Goal: Find specific page/section: Find specific page/section

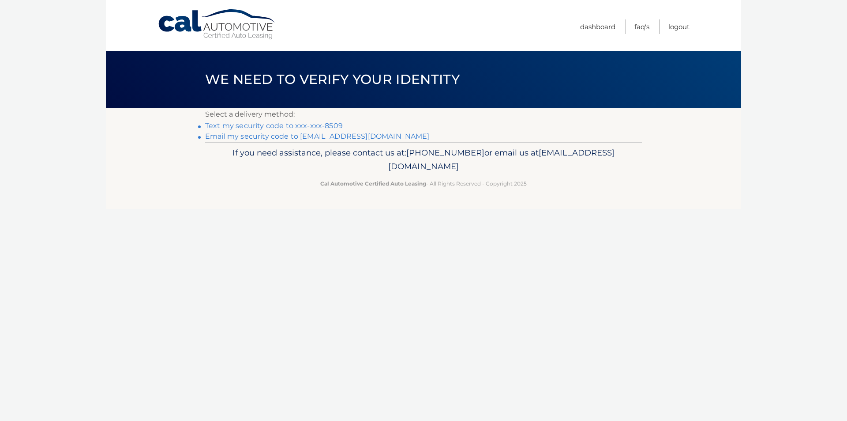
click at [283, 133] on link "Email my security code to [EMAIL_ADDRESS][DOMAIN_NAME]" at bounding box center [317, 136] width 225 height 8
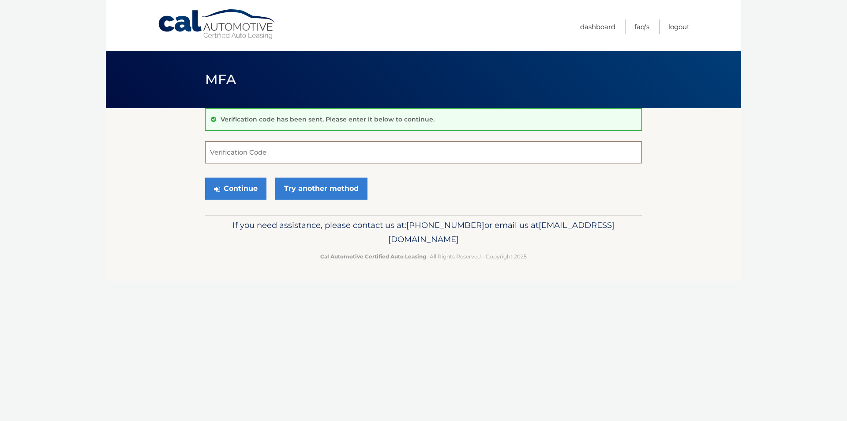
click at [268, 151] on input "Verification Code" at bounding box center [423, 152] width 437 height 22
type input "2"
type input "392131"
click at [209, 186] on button "Continue" at bounding box center [235, 188] width 61 height 22
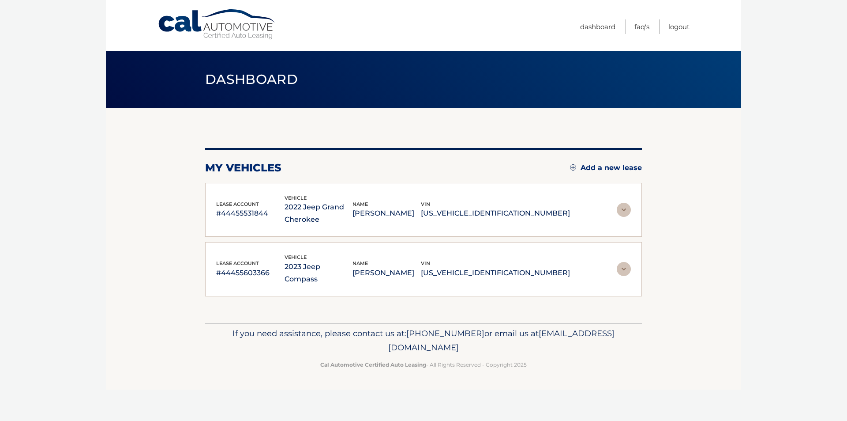
click at [624, 211] on img at bounding box center [624, 210] width 14 height 14
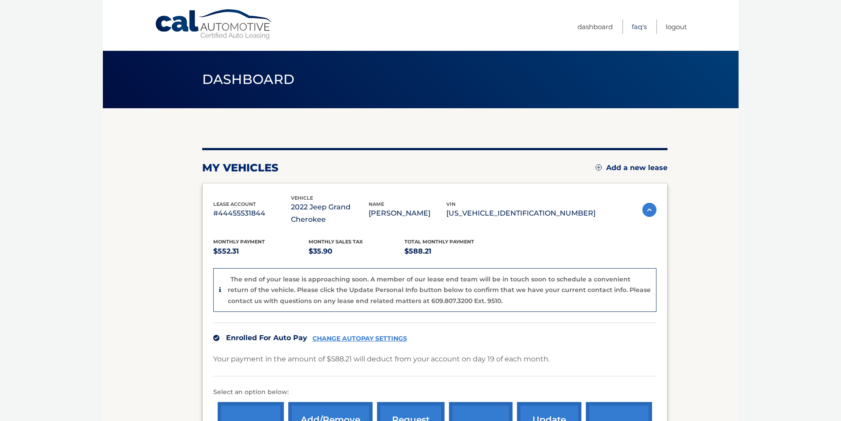
click at [643, 26] on link "FAQ's" at bounding box center [639, 26] width 15 height 15
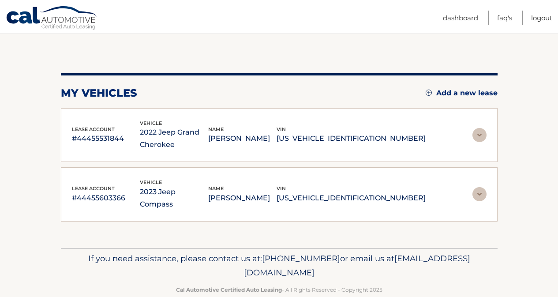
scroll to position [79, 0]
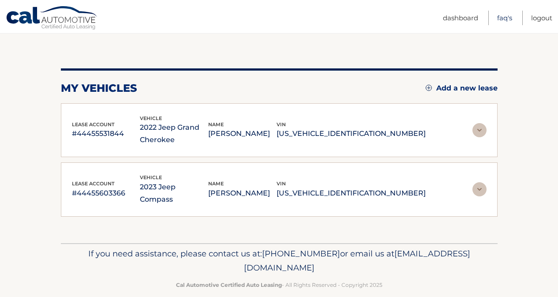
click at [499, 19] on link "FAQ's" at bounding box center [504, 18] width 15 height 15
